Goal: Transaction & Acquisition: Book appointment/travel/reservation

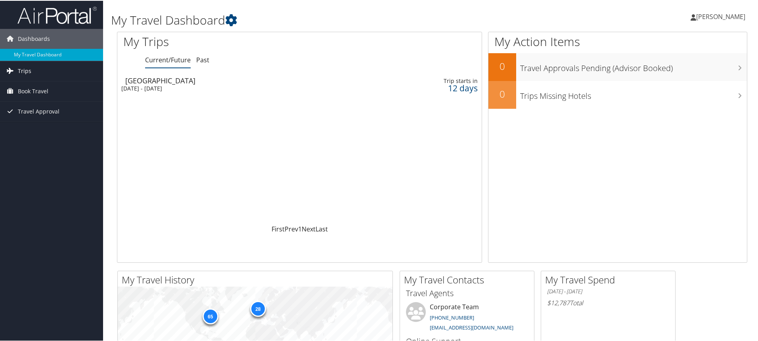
click at [13, 71] on icon at bounding box center [10, 70] width 12 height 12
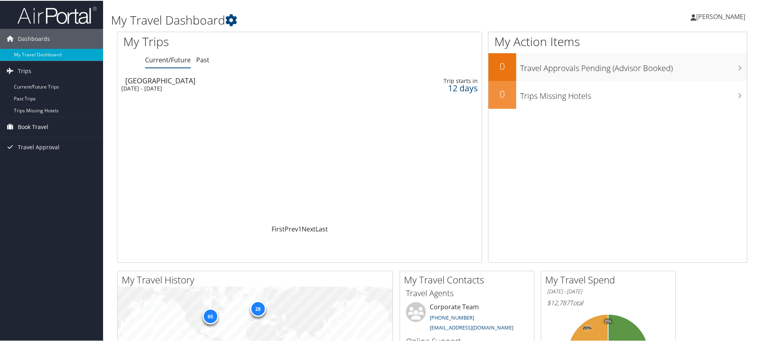
click at [24, 126] on span "Book Travel" at bounding box center [33, 126] width 31 height 20
click at [26, 151] on link "Book/Manage Online Trips" at bounding box center [51, 154] width 103 height 12
